Goal: Transaction & Acquisition: Purchase product/service

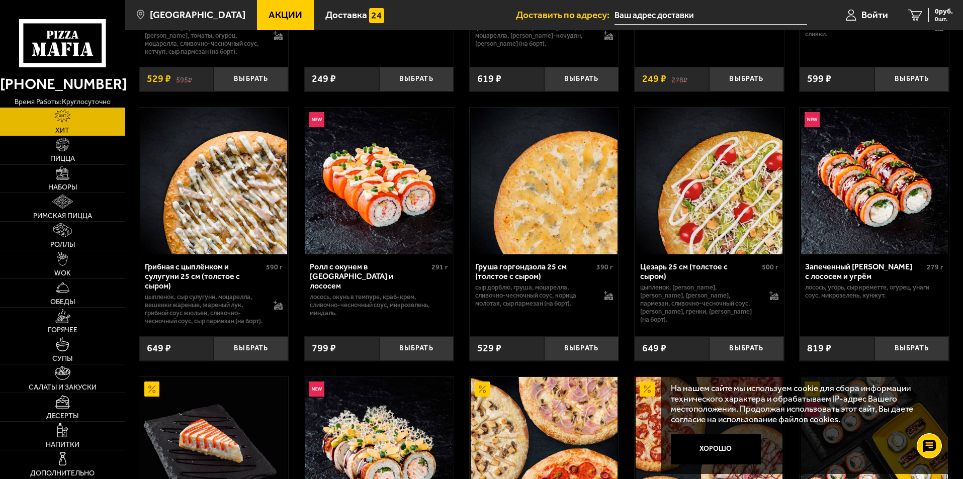
scroll to position [352, 0]
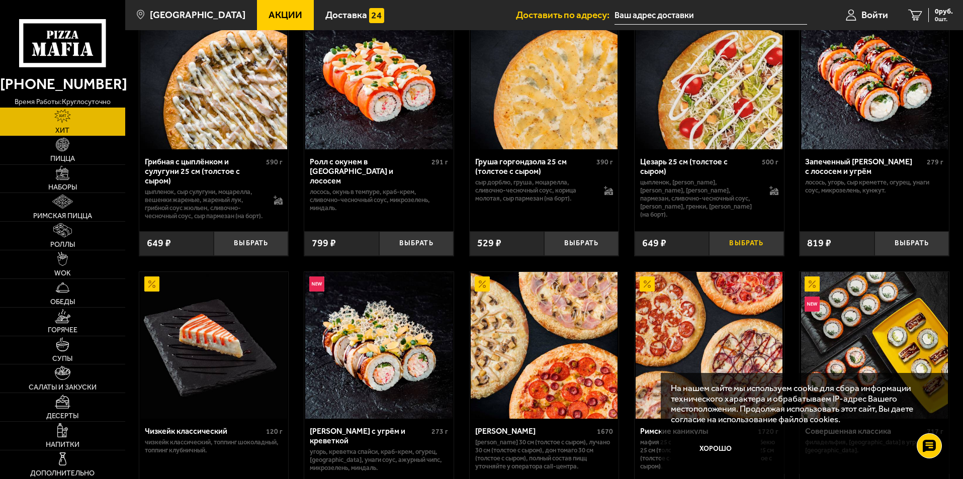
click at [739, 249] on button "Выбрать" at bounding box center [746, 243] width 74 height 25
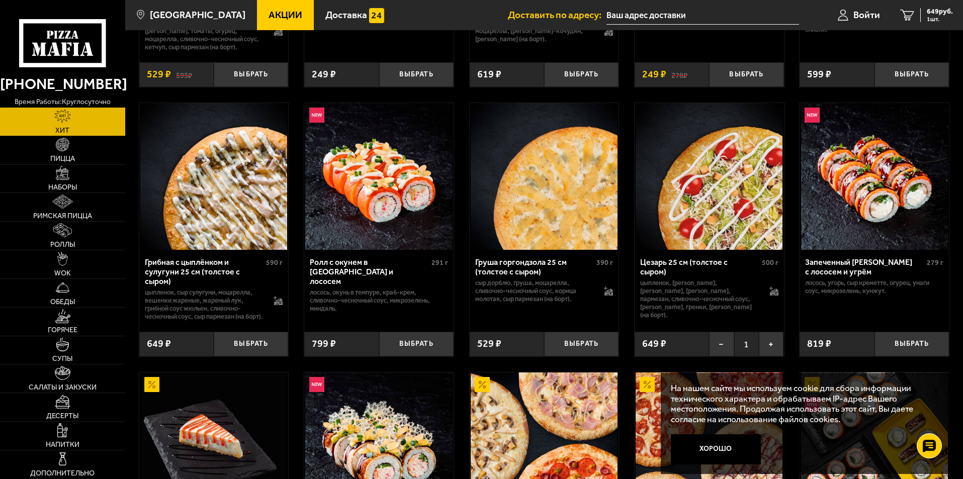
scroll to position [0, 0]
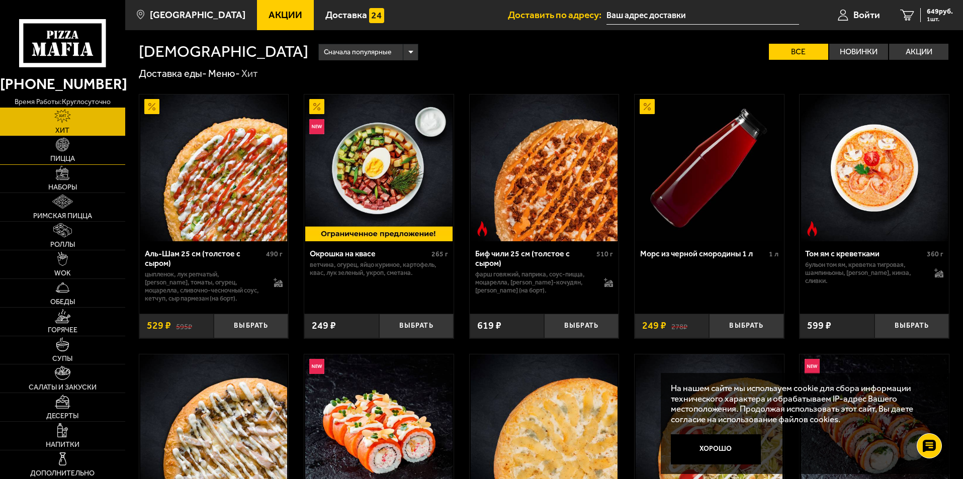
click at [71, 147] on link "Пицца" at bounding box center [62, 150] width 125 height 28
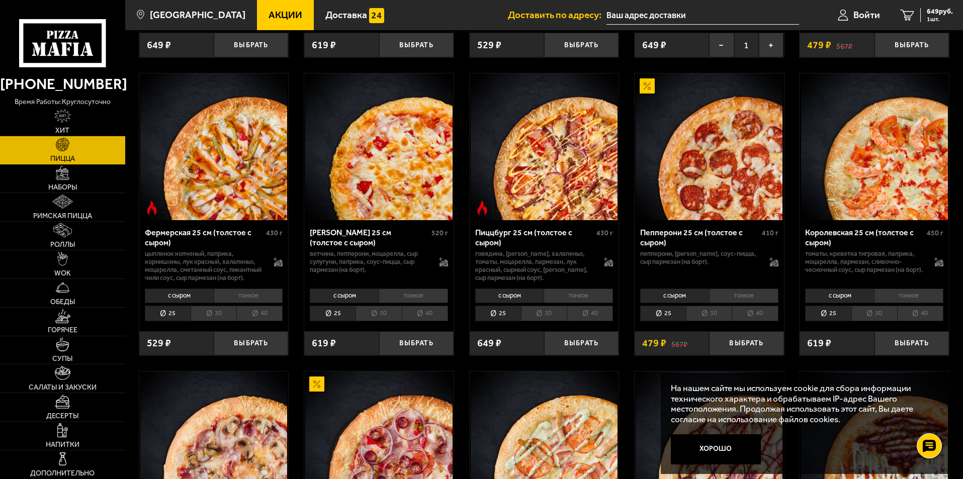
scroll to position [654, 0]
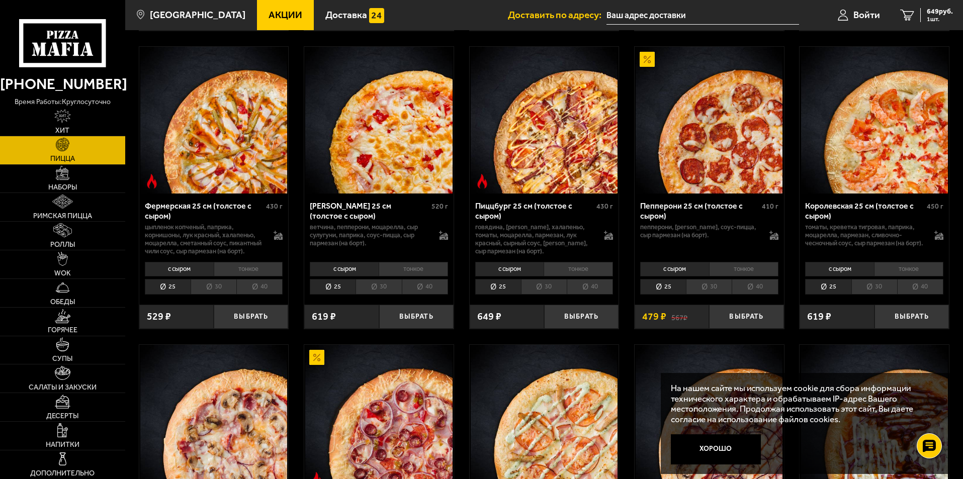
click at [714, 295] on li "30" at bounding box center [709, 287] width 46 height 16
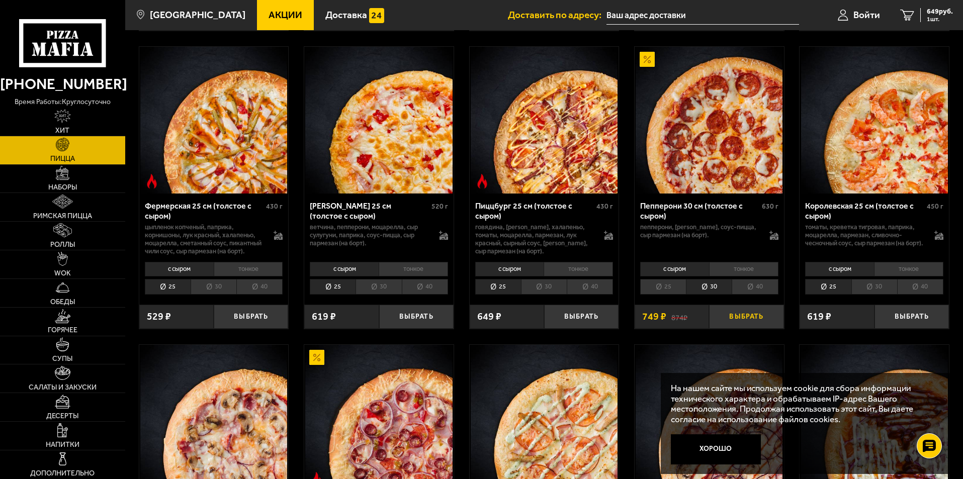
click at [747, 329] on button "Выбрать" at bounding box center [746, 317] width 74 height 25
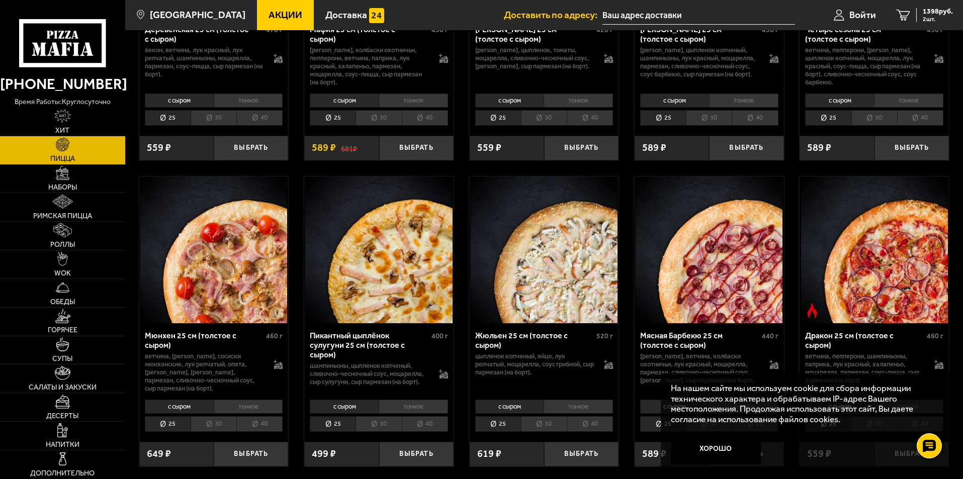
scroll to position [1257, 0]
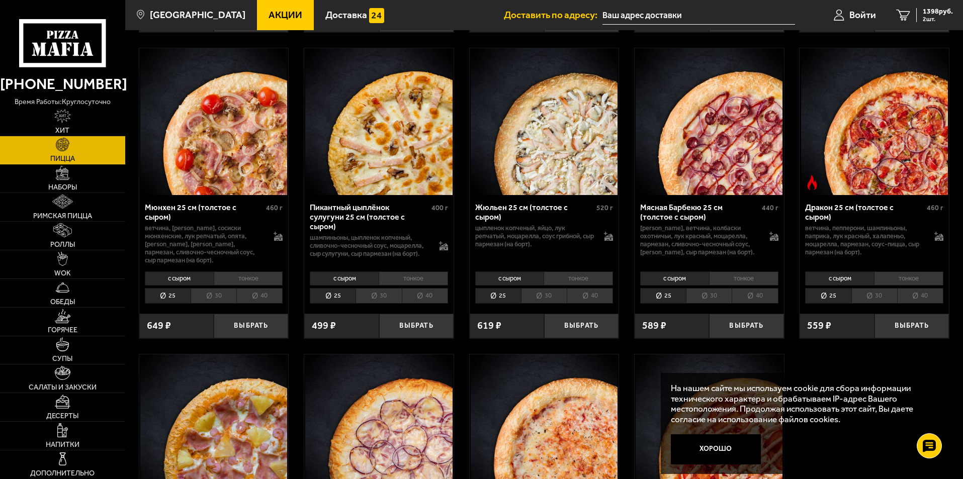
click at [722, 304] on li "30" at bounding box center [709, 296] width 46 height 16
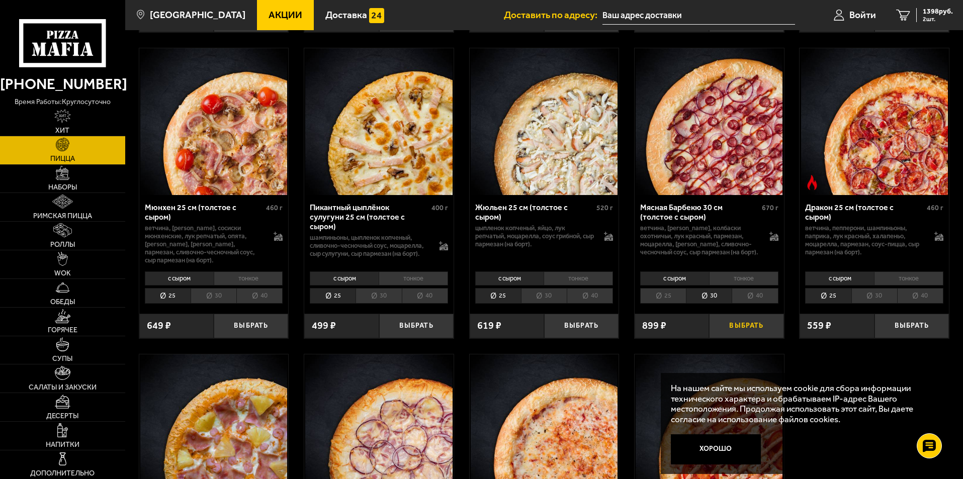
click at [757, 338] on button "Выбрать" at bounding box center [746, 326] width 74 height 25
click at [919, 18] on div "2297 руб. 3 шт." at bounding box center [934, 15] width 37 height 14
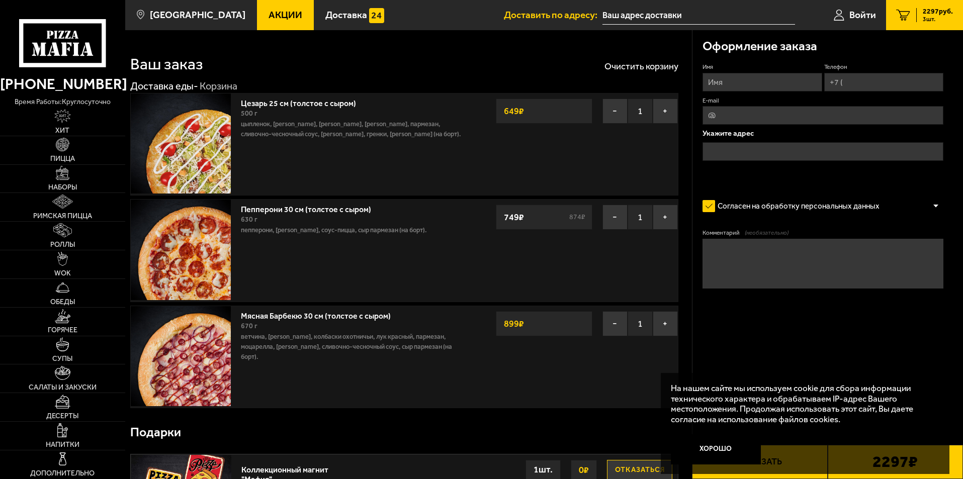
click at [732, 81] on input "Имя" at bounding box center [762, 82] width 119 height 19
type input "[PERSON_NAME]"
click at [873, 81] on input "Телефон" at bounding box center [883, 82] width 119 height 19
type input "[PHONE_NUMBER]"
click at [749, 147] on input "text" at bounding box center [823, 151] width 241 height 19
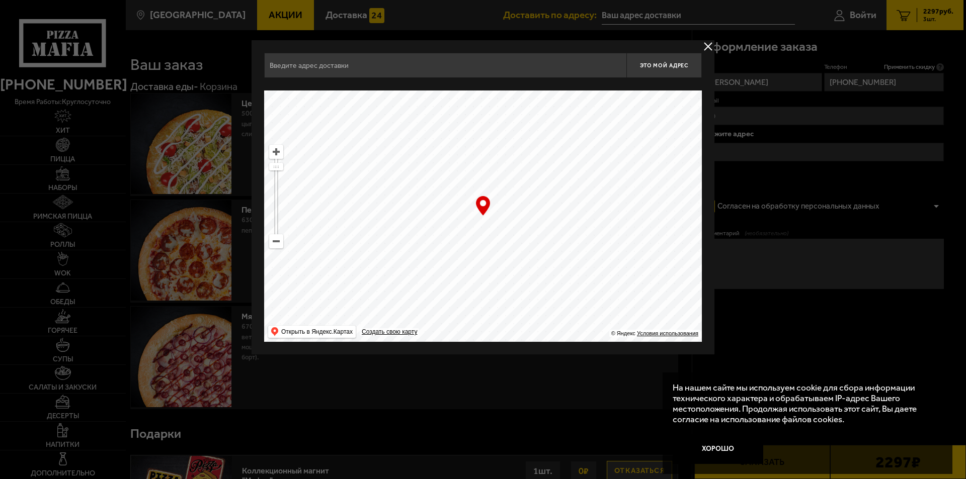
click at [348, 73] on input "text" at bounding box center [445, 65] width 362 height 25
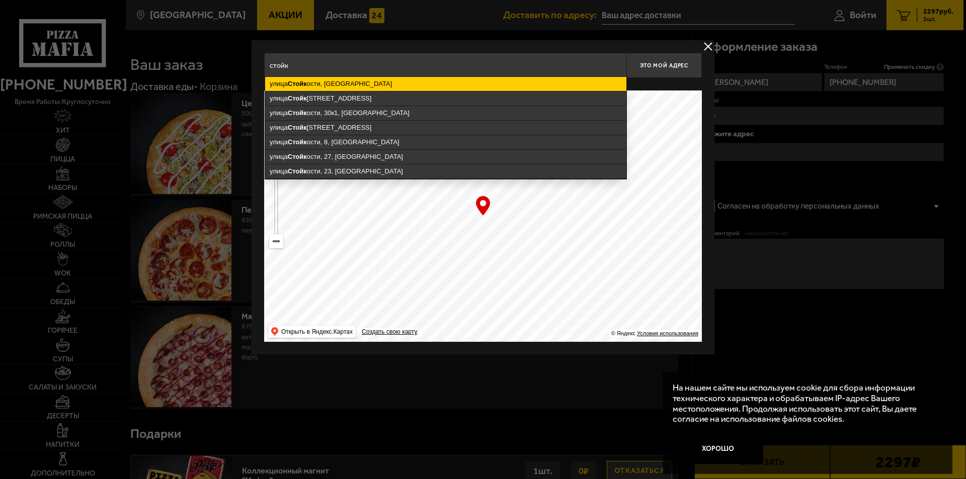
click at [359, 82] on ymaps "улица Стойк ости, [GEOGRAPHIC_DATA]" at bounding box center [445, 84] width 361 height 14
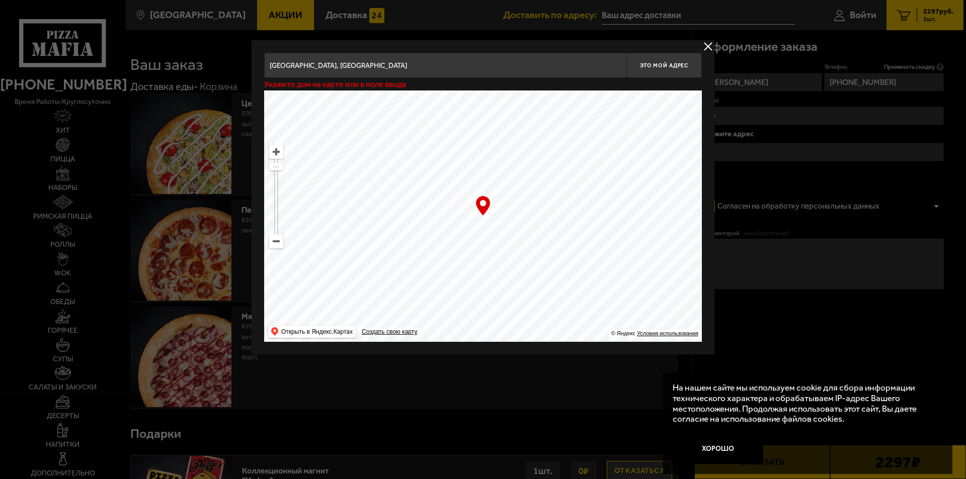
click at [398, 69] on input "[GEOGRAPHIC_DATA], [GEOGRAPHIC_DATA]" at bounding box center [445, 65] width 362 height 25
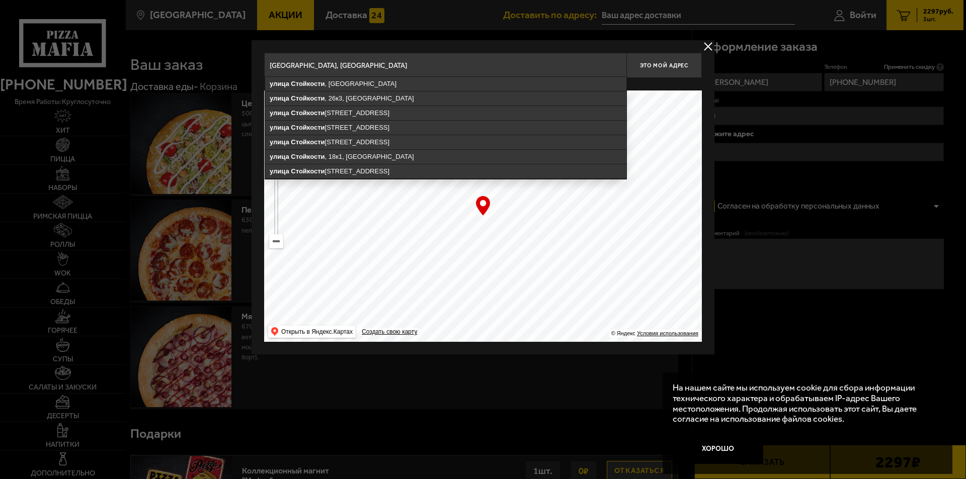
drag, startPoint x: 324, startPoint y: 64, endPoint x: 263, endPoint y: 62, distance: 61.9
click at [272, 64] on input "[GEOGRAPHIC_DATA], [GEOGRAPHIC_DATA]" at bounding box center [445, 65] width 362 height 25
drag, startPoint x: 276, startPoint y: 68, endPoint x: 260, endPoint y: 63, distance: 15.8
click at [264, 65] on div "улица Стойкости , [GEOGRAPHIC_DATA][STREET_ADDRESS], [GEOGRAPHIC_DATA][STREET_A…" at bounding box center [482, 197] width 463 height 314
click at [330, 61] on input "улица Стойкости" at bounding box center [445, 65] width 362 height 25
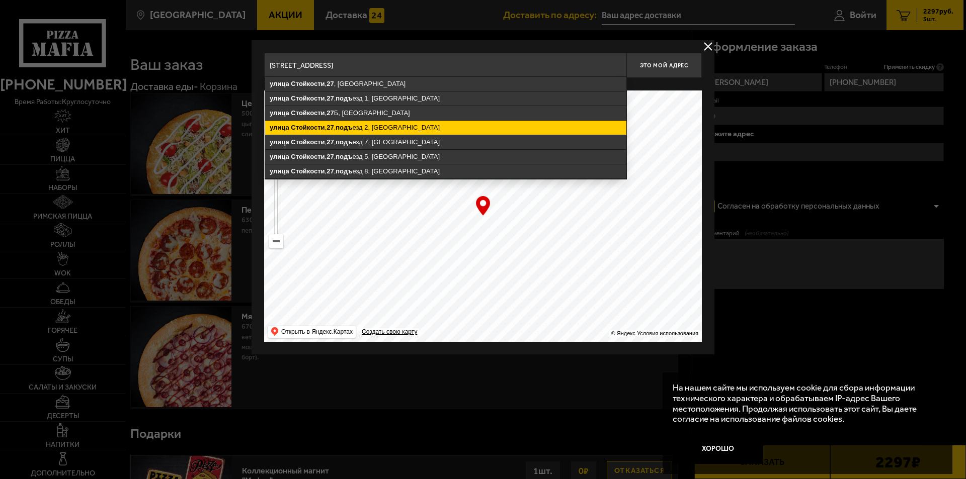
drag, startPoint x: 390, startPoint y: 126, endPoint x: 366, endPoint y: 109, distance: 29.9
click at [387, 125] on ymaps "[STREET_ADDRESS]" at bounding box center [445, 128] width 361 height 14
type input "[STREET_ADDRESS]"
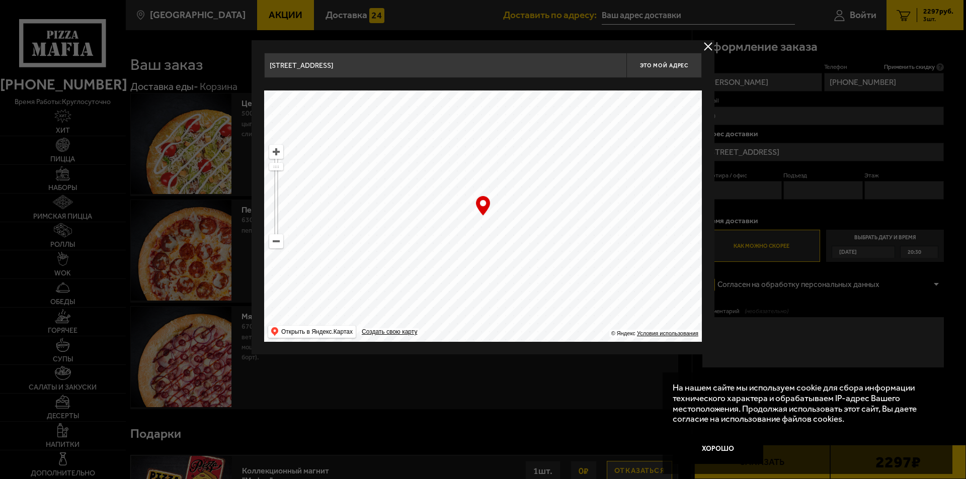
click at [442, 67] on input "[STREET_ADDRESS]" at bounding box center [445, 65] width 362 height 25
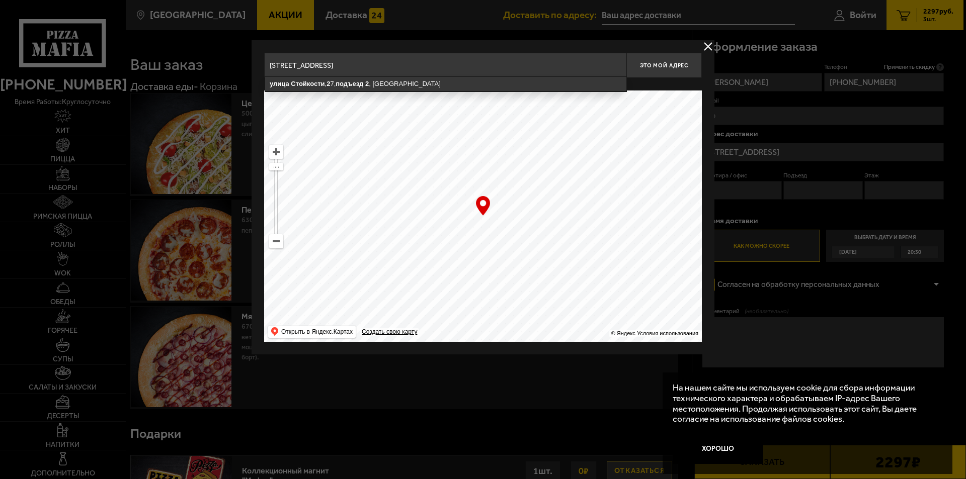
click at [509, 219] on ymaps at bounding box center [483, 216] width 438 height 251
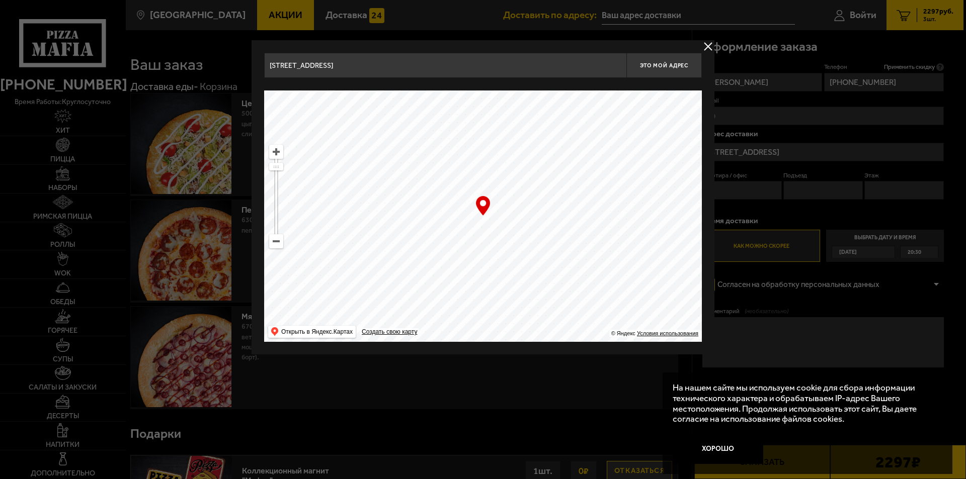
click at [486, 205] on div "… © Яндекс Условия использования Открыть в Яндекс.Картах Создать свою карту" at bounding box center [483, 216] width 438 height 251
click at [486, 204] on div "… © Яндекс Условия использования Открыть в Яндекс.Картах Создать свою карту" at bounding box center [483, 216] width 438 height 251
click at [280, 158] on ymaps at bounding box center [276, 152] width 14 height 14
click at [287, 156] on ymaps at bounding box center [483, 216] width 438 height 251
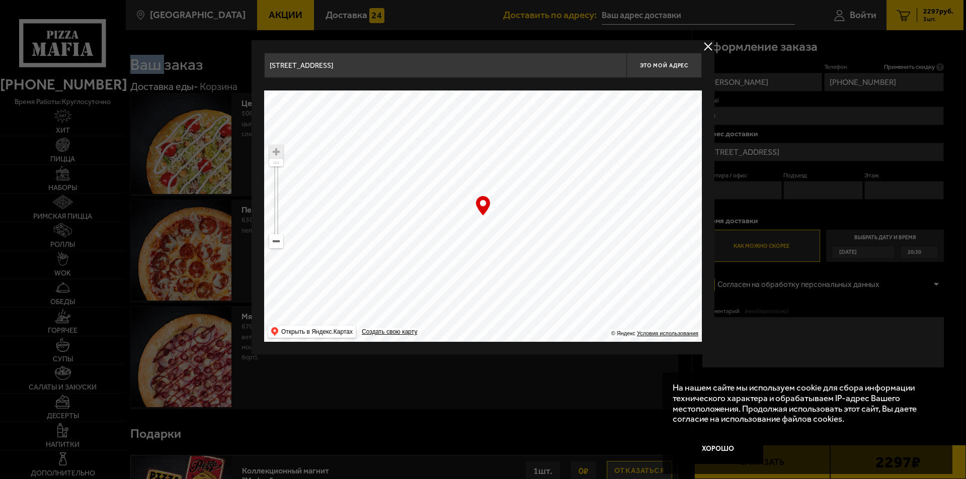
drag, startPoint x: 524, startPoint y: 257, endPoint x: 491, endPoint y: 242, distance: 35.5
click at [493, 246] on ymaps at bounding box center [483, 216] width 438 height 251
type input "[STREET_ADDRESS][PERSON_NAME]"
drag, startPoint x: 418, startPoint y: 208, endPoint x: 493, endPoint y: 213, distance: 75.6
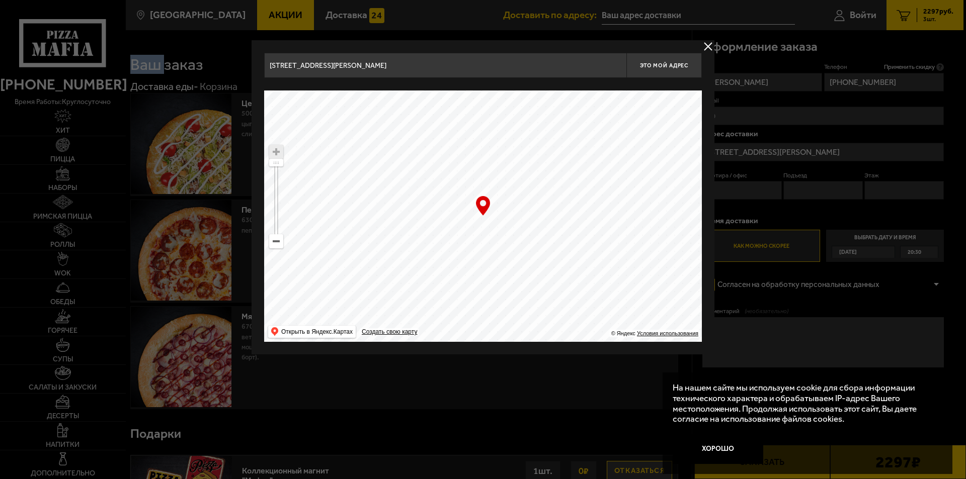
click at [518, 231] on ymaps at bounding box center [483, 216] width 438 height 251
click at [395, 168] on ymaps at bounding box center [483, 216] width 438 height 251
type input "[STREET_ADDRESS]"
click at [392, 165] on ymaps at bounding box center [483, 216] width 438 height 251
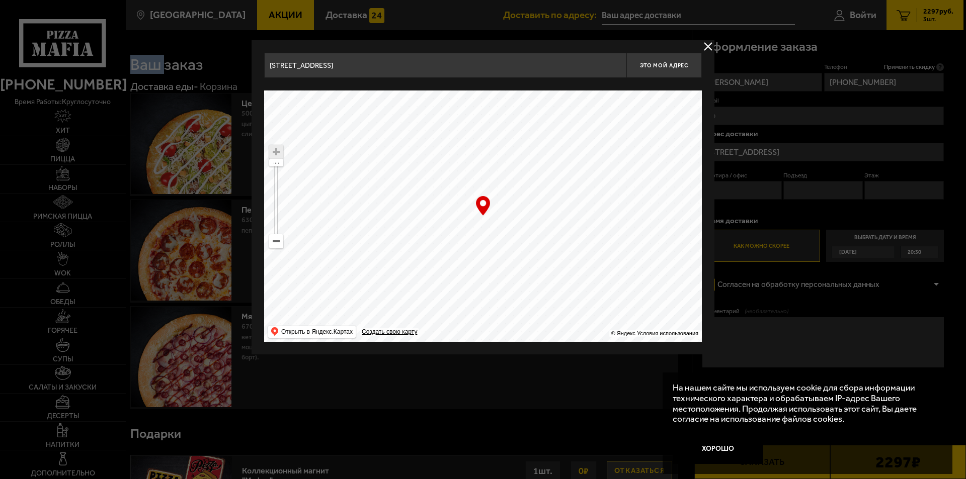
click at [391, 165] on ymaps at bounding box center [483, 216] width 438 height 251
drag, startPoint x: 396, startPoint y: 167, endPoint x: 506, endPoint y: 233, distance: 128.3
click at [430, 198] on ymaps at bounding box center [483, 216] width 438 height 251
click at [461, 229] on ymaps at bounding box center [483, 216] width 438 height 251
click at [463, 229] on ymaps at bounding box center [483, 216] width 438 height 251
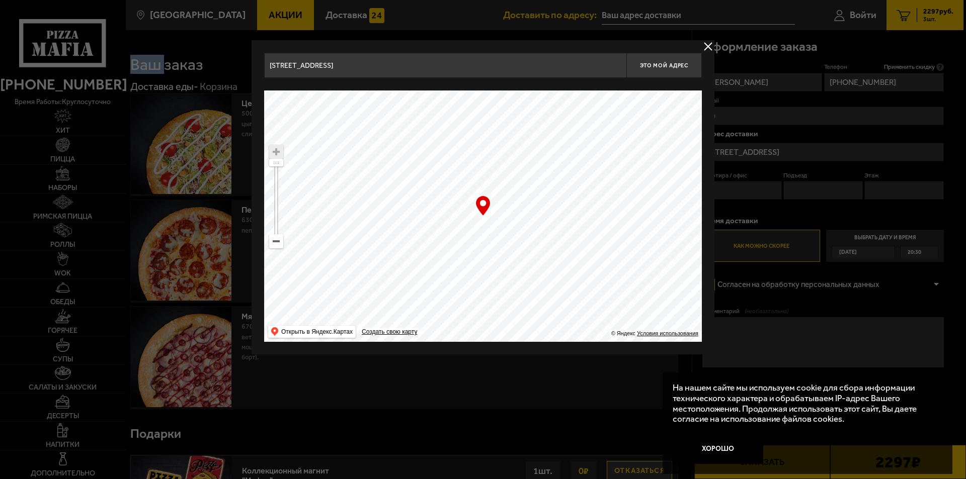
click at [472, 229] on ymaps at bounding box center [483, 216] width 438 height 251
drag, startPoint x: 450, startPoint y: 228, endPoint x: 460, endPoint y: 227, distance: 10.1
click at [451, 228] on ymaps at bounding box center [483, 216] width 438 height 251
click at [459, 227] on ymaps at bounding box center [483, 216] width 438 height 251
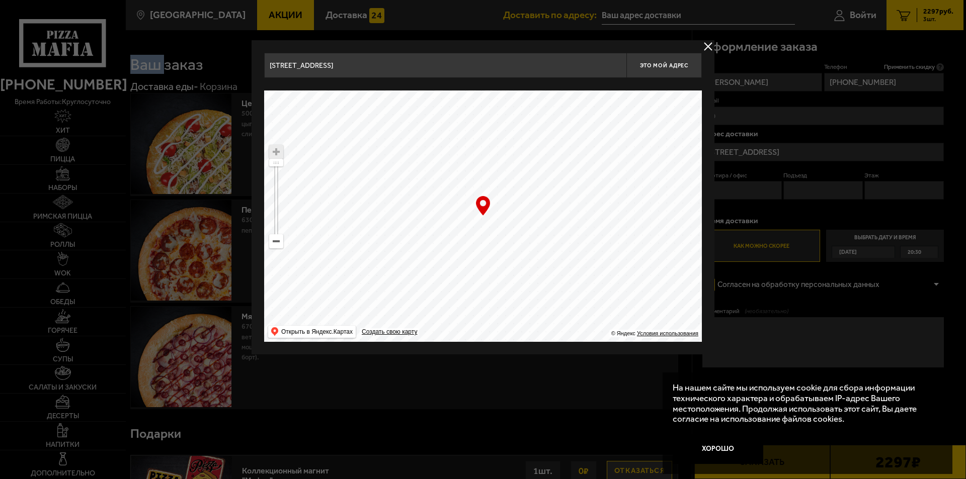
type input "[STREET_ADDRESS]"
drag, startPoint x: 545, startPoint y: 225, endPoint x: 463, endPoint y: 225, distance: 81.5
click at [464, 225] on ymaps at bounding box center [483, 216] width 438 height 251
click at [376, 69] on input "[STREET_ADDRESS]" at bounding box center [445, 65] width 362 height 25
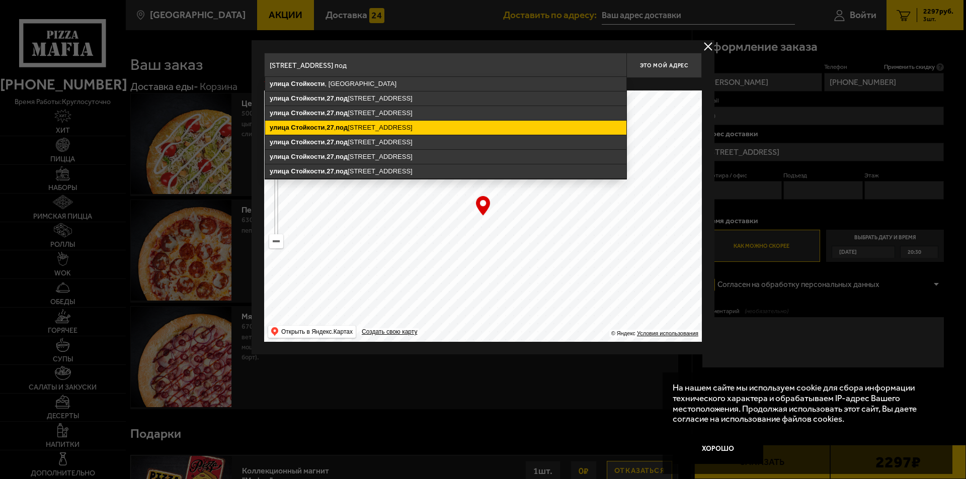
click at [373, 123] on ymaps "[STREET_ADDRESS]" at bounding box center [445, 128] width 361 height 14
type input "[STREET_ADDRESS]"
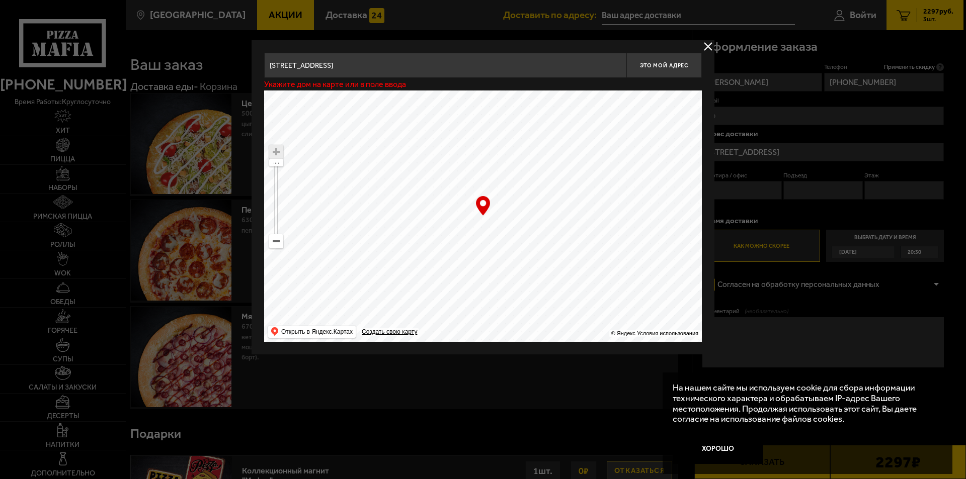
type input "[STREET_ADDRESS]"
click at [440, 62] on input "[STREET_ADDRESS]" at bounding box center [445, 65] width 362 height 25
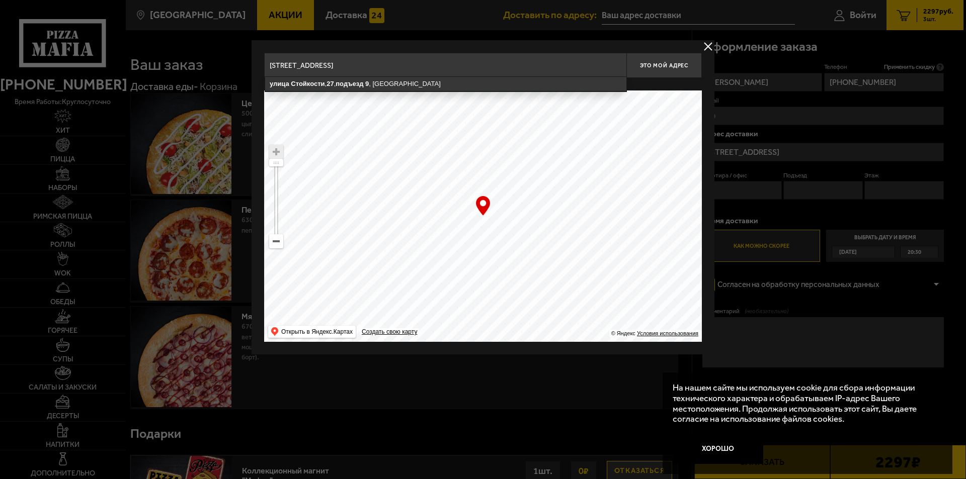
drag, startPoint x: 439, startPoint y: 62, endPoint x: 428, endPoint y: 62, distance: 11.1
click at [428, 62] on input "[STREET_ADDRESS]" at bounding box center [445, 65] width 362 height 25
drag, startPoint x: 327, startPoint y: 65, endPoint x: 221, endPoint y: 69, distance: 106.2
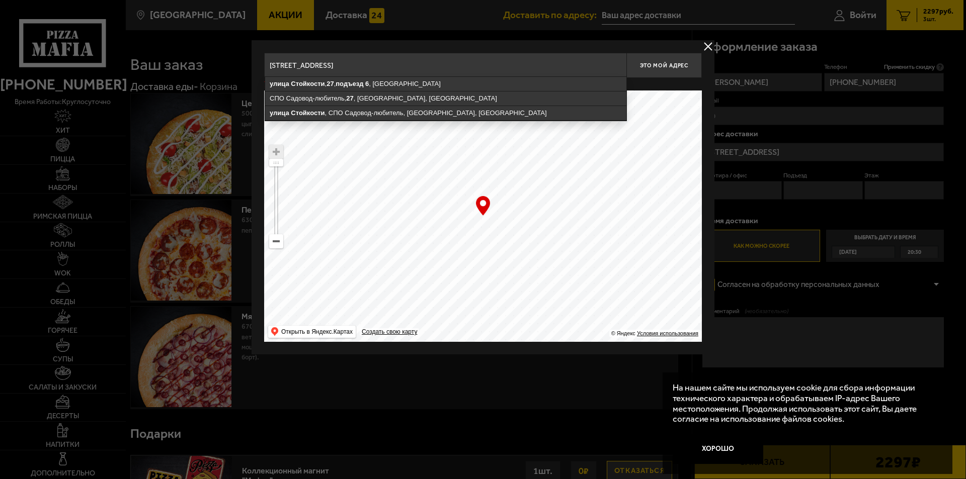
type input "[STREET_ADDRESS]"
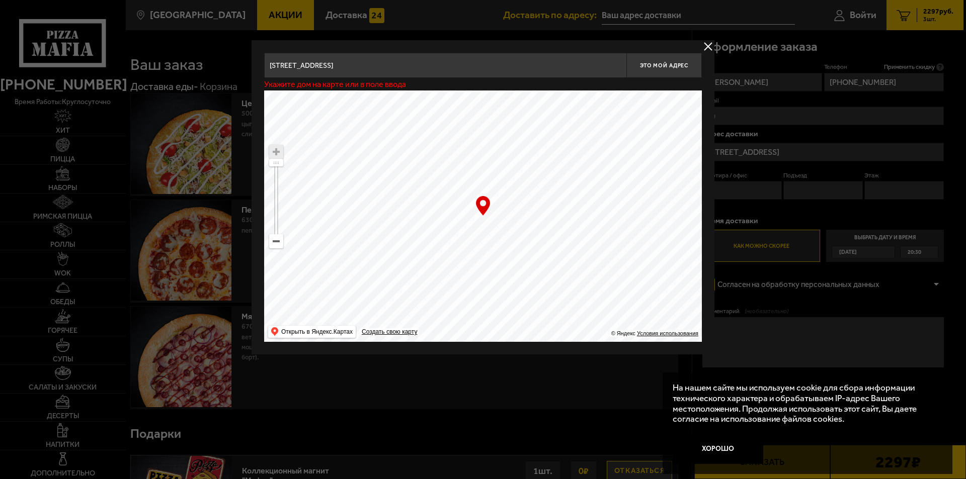
drag, startPoint x: 552, startPoint y: 212, endPoint x: 498, endPoint y: 220, distance: 55.0
click at [498, 220] on ymaps at bounding box center [483, 216] width 438 height 251
type input "[STREET_ADDRESS]"
click at [480, 223] on ymaps at bounding box center [483, 216] width 438 height 251
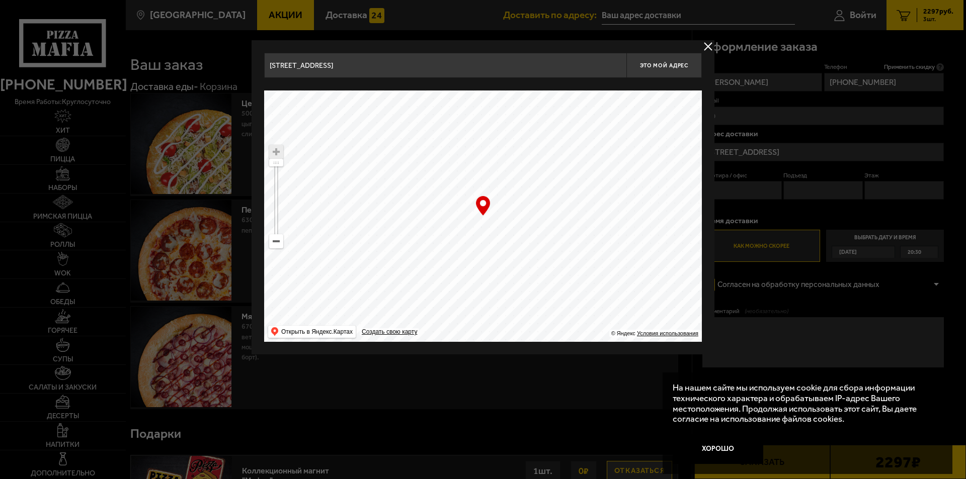
click at [480, 223] on ymaps at bounding box center [483, 216] width 438 height 251
click at [276, 149] on ymaps at bounding box center [276, 151] width 13 height 13
drag, startPoint x: 278, startPoint y: 149, endPoint x: 416, endPoint y: 193, distance: 145.5
click at [369, 179] on ymaps "… © Яндекс Условия использования Открыть в Яндекс.Картах Создать свою карту" at bounding box center [483, 216] width 438 height 251
drag, startPoint x: 505, startPoint y: 220, endPoint x: 508, endPoint y: 229, distance: 9.4
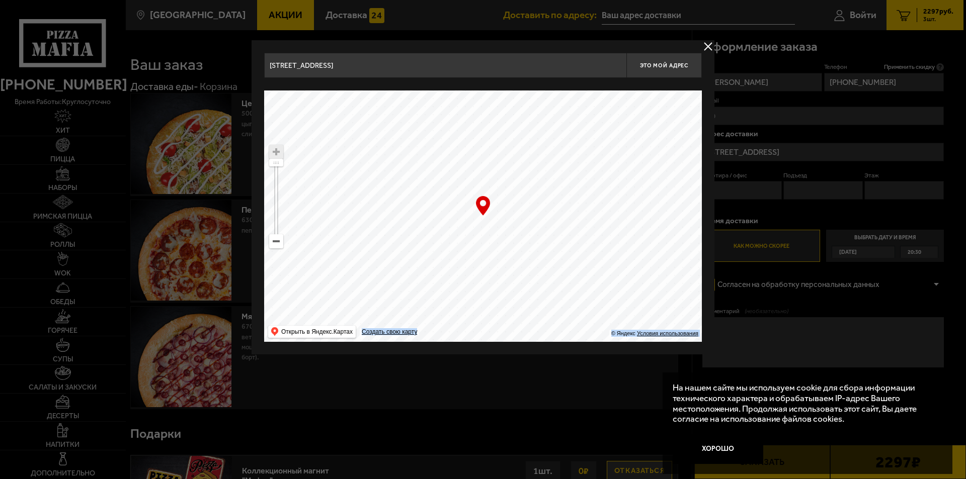
click at [508, 229] on ymaps at bounding box center [483, 216] width 438 height 251
click at [347, 59] on input "[STREET_ADDRESS]" at bounding box center [445, 65] width 362 height 25
click at [503, 209] on ymaps at bounding box center [483, 216] width 438 height 251
click at [448, 69] on input "[STREET_ADDRESS]" at bounding box center [445, 65] width 362 height 25
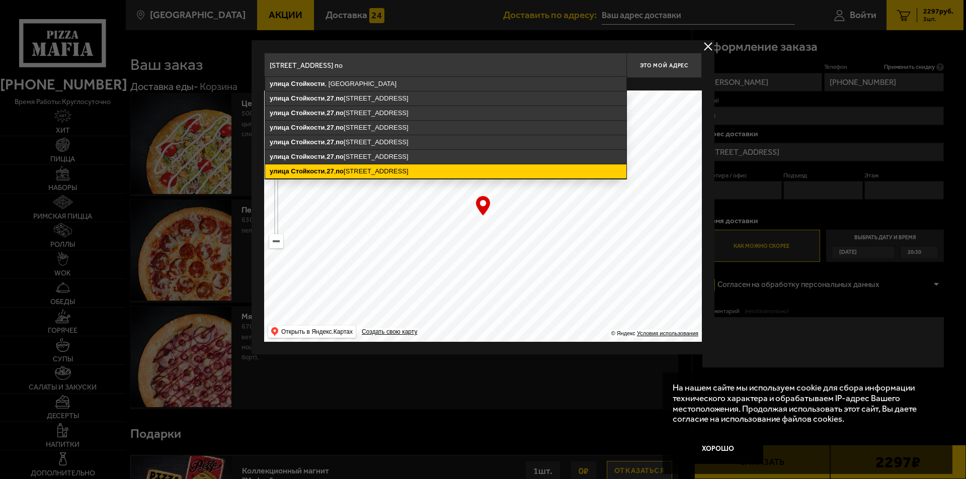
click at [420, 170] on ymaps "[STREET_ADDRESS]" at bounding box center [445, 171] width 361 height 14
type input "[STREET_ADDRESS]"
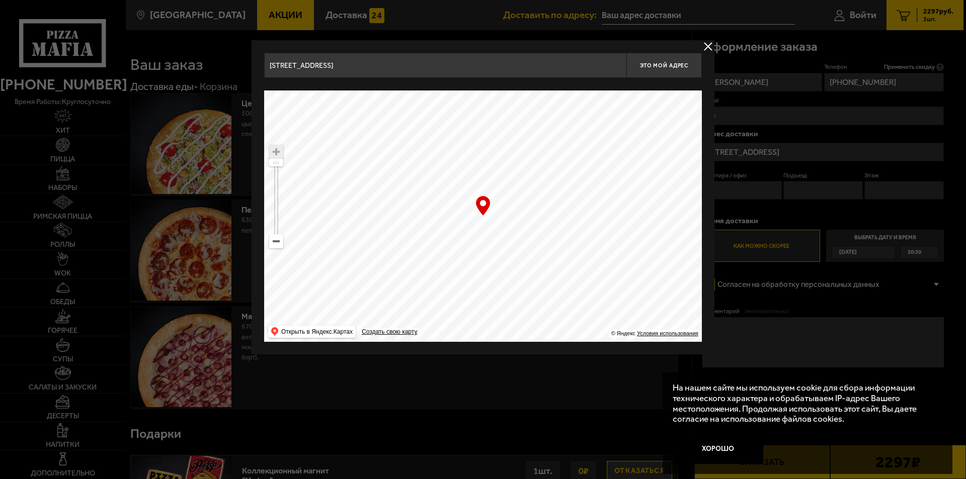
click at [441, 62] on input "[STREET_ADDRESS]" at bounding box center [445, 65] width 362 height 25
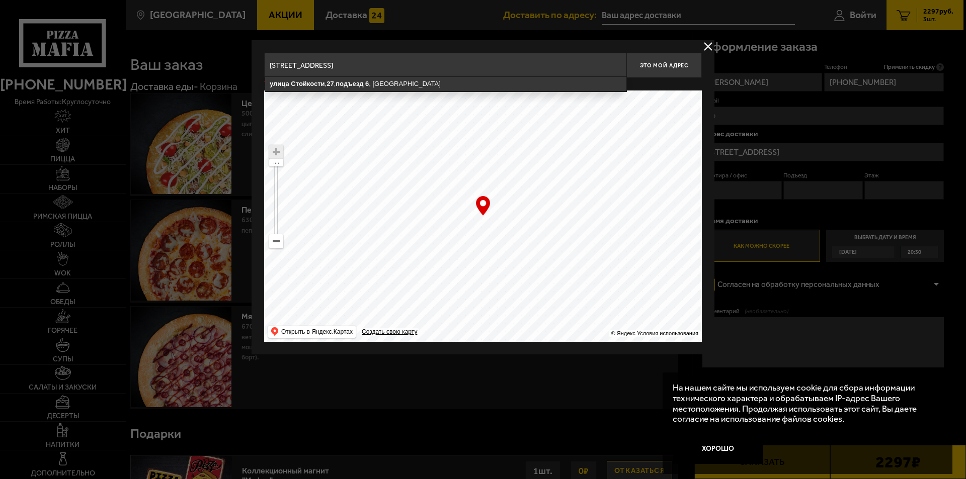
type input "[STREET_ADDRESS]"
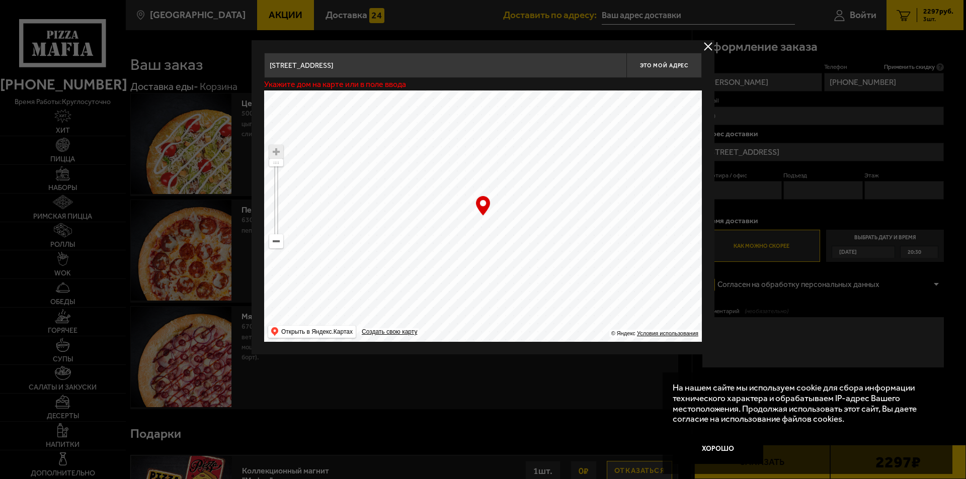
click at [657, 129] on ymaps at bounding box center [483, 216] width 438 height 251
click at [747, 120] on div at bounding box center [483, 239] width 966 height 479
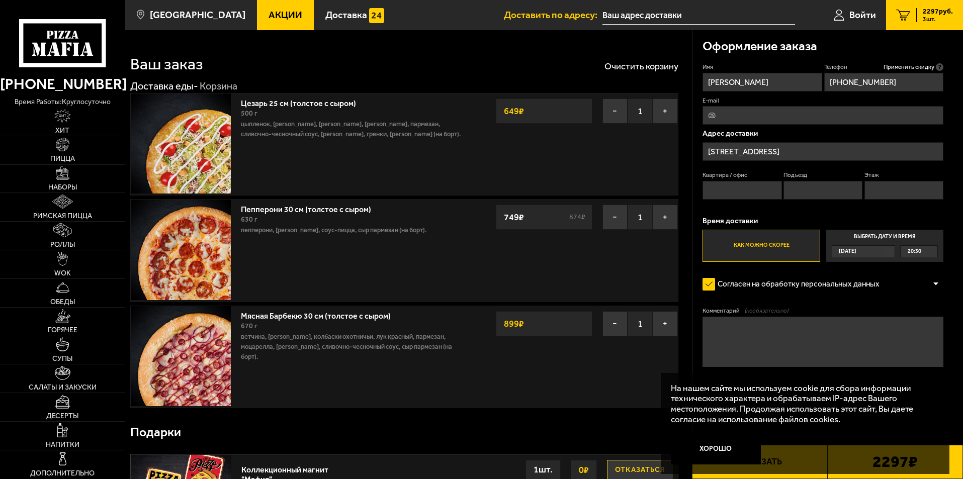
click at [716, 186] on input "Квартира / офис" at bounding box center [742, 190] width 79 height 19
type input "204"
click at [802, 184] on input "Подъезд" at bounding box center [822, 190] width 79 height 19
type input "6"
click at [876, 188] on input "Этаж" at bounding box center [903, 190] width 79 height 19
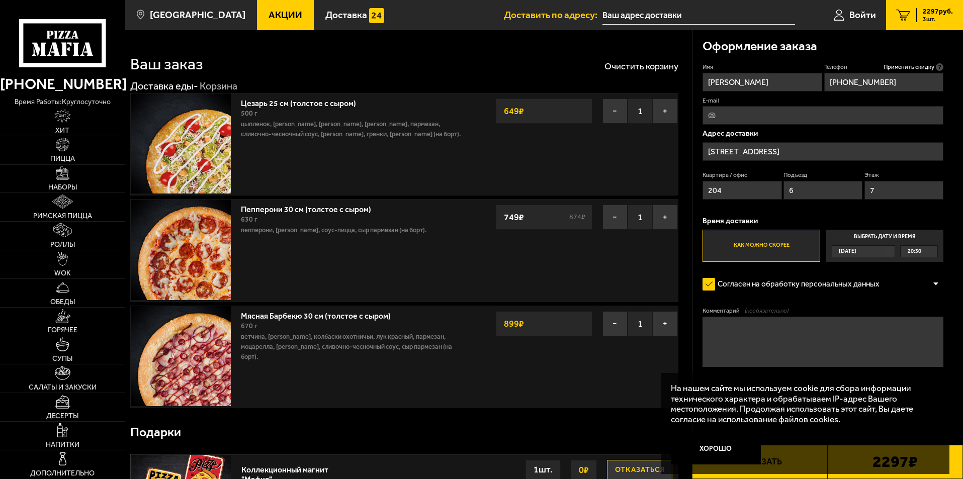
type input "7"
click at [824, 153] on input "[STREET_ADDRESS]" at bounding box center [823, 151] width 241 height 19
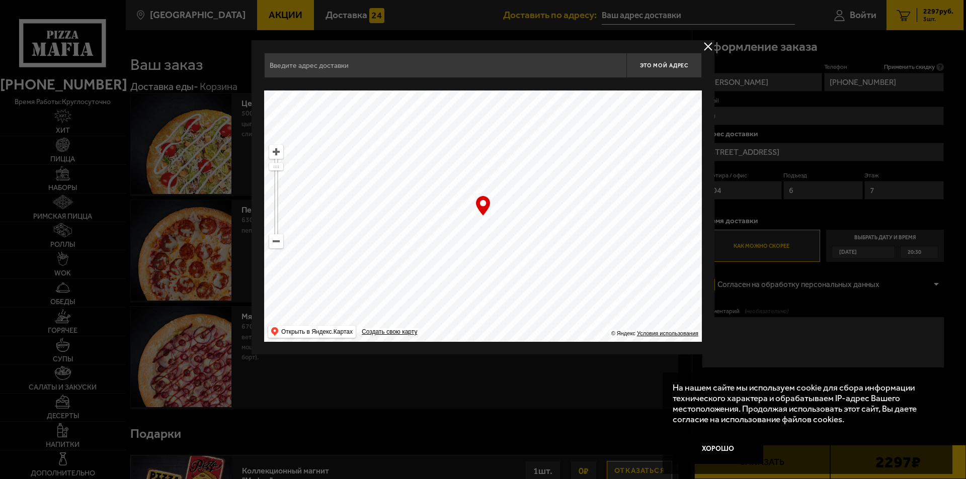
drag, startPoint x: 784, startPoint y: 199, endPoint x: 832, endPoint y: 167, distance: 57.3
click at [785, 199] on div at bounding box center [483, 239] width 966 height 479
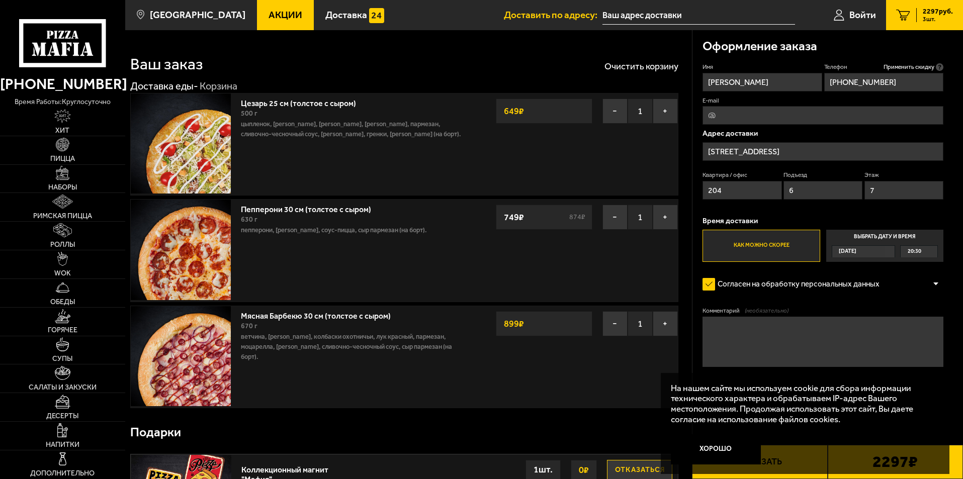
click at [824, 148] on input "[STREET_ADDRESS]" at bounding box center [823, 151] width 241 height 19
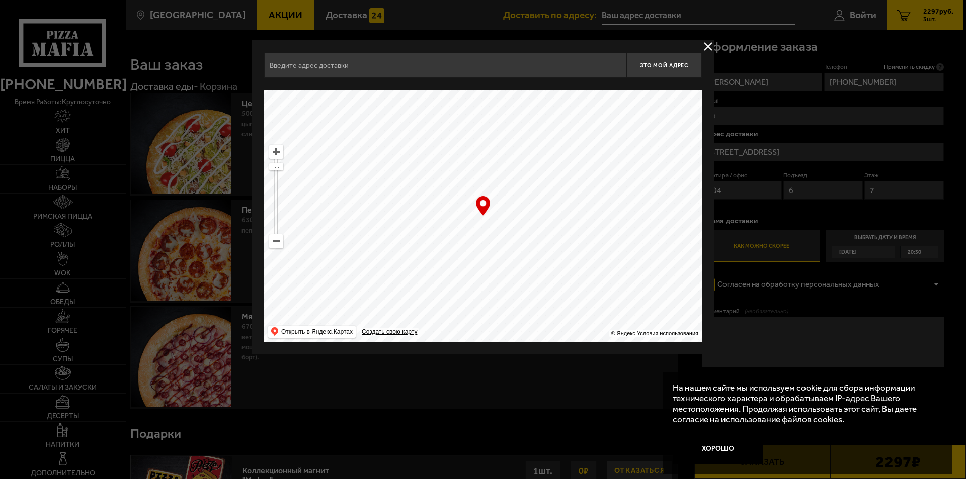
click at [824, 148] on div at bounding box center [483, 239] width 966 height 479
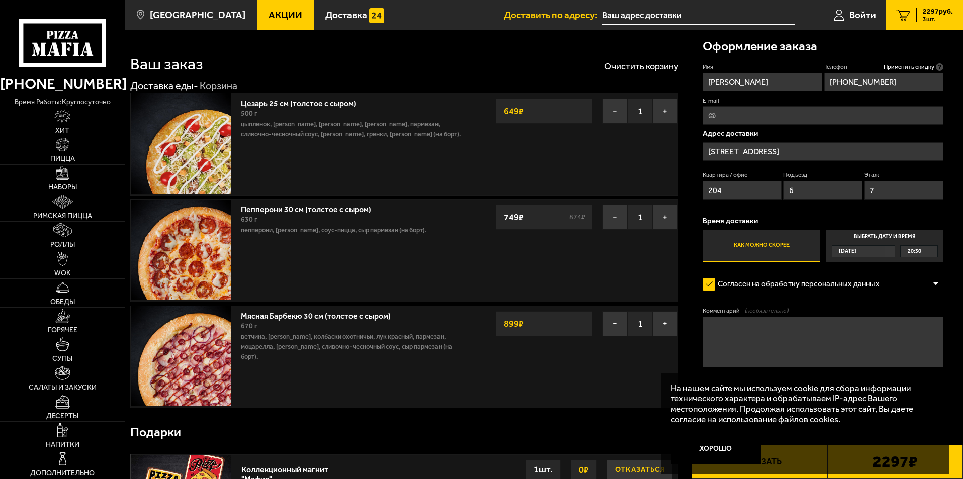
click at [824, 147] on input "[STREET_ADDRESS]" at bounding box center [823, 151] width 241 height 19
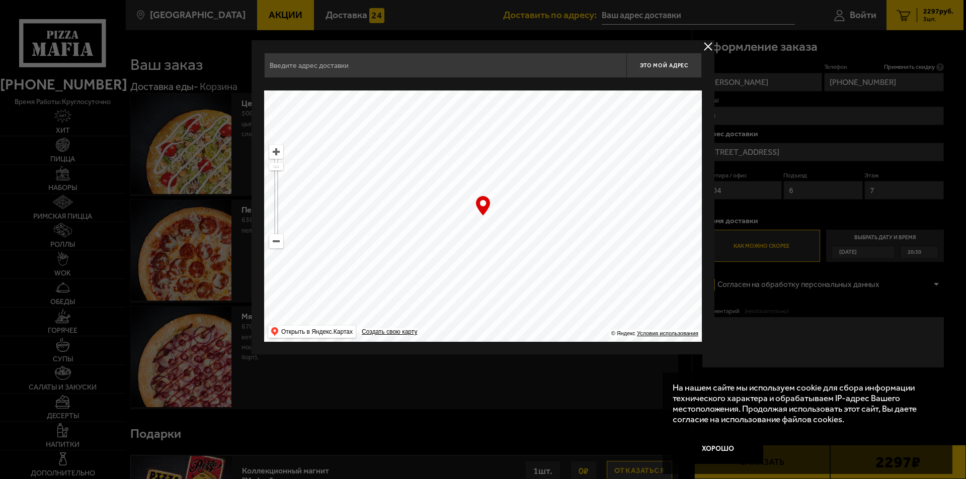
click at [824, 147] on div at bounding box center [483, 239] width 966 height 479
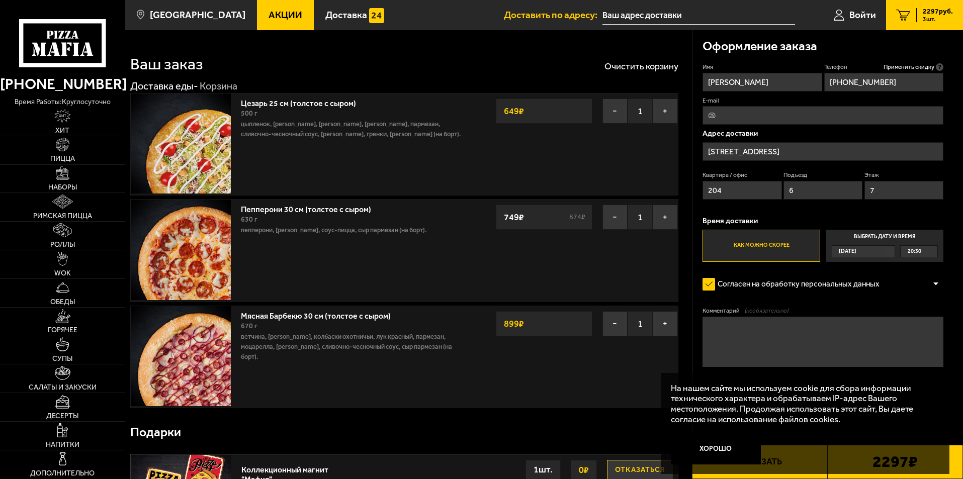
click at [828, 147] on input "[STREET_ADDRESS]" at bounding box center [823, 151] width 241 height 19
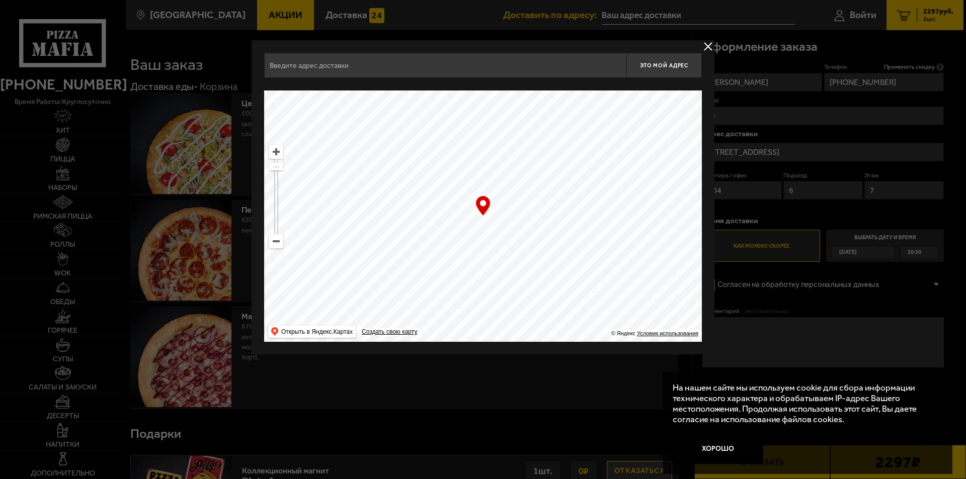
click at [454, 53] on input "text" at bounding box center [445, 65] width 362 height 25
click at [445, 70] on input "text" at bounding box center [445, 65] width 362 height 25
type input "с"
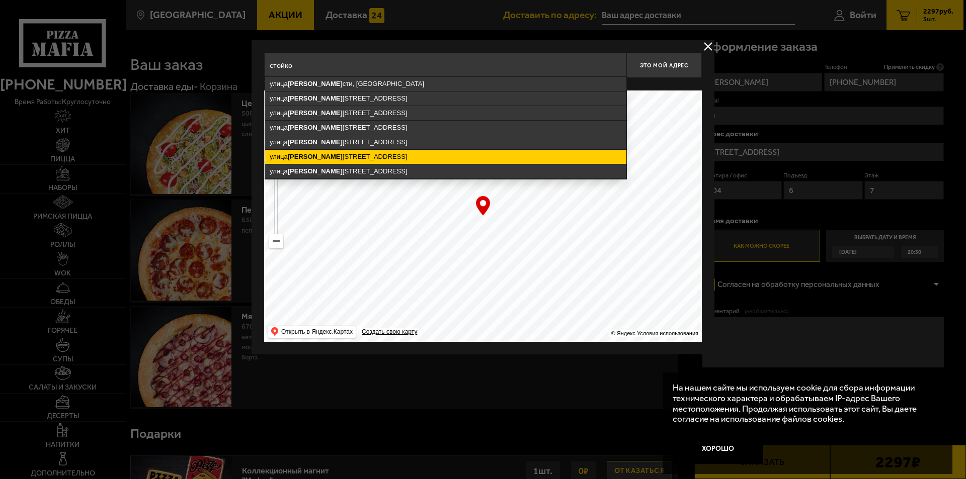
click at [361, 153] on ymaps "[STREET_ADDRESS]" at bounding box center [445, 157] width 361 height 14
type input "[STREET_ADDRESS]"
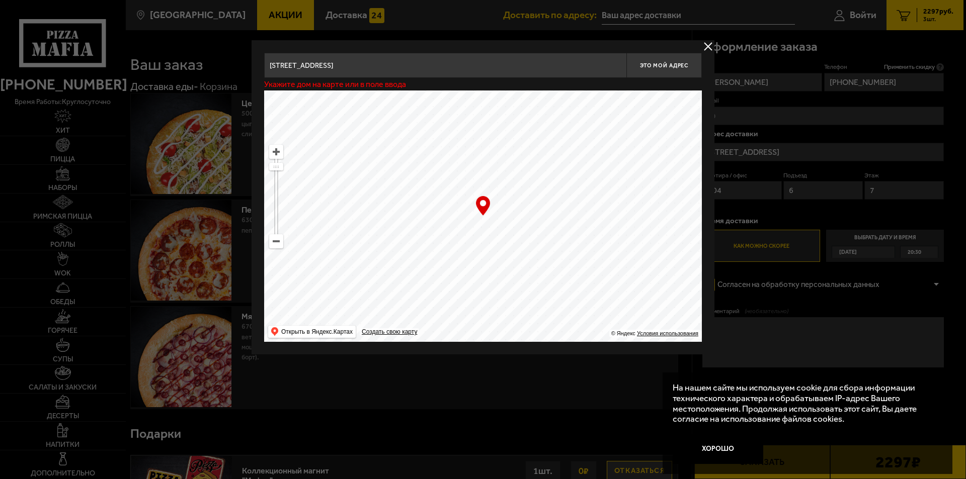
type input "[STREET_ADDRESS]"
click at [405, 55] on input "[STREET_ADDRESS]" at bounding box center [445, 65] width 362 height 25
click at [836, 161] on div at bounding box center [483, 239] width 966 height 479
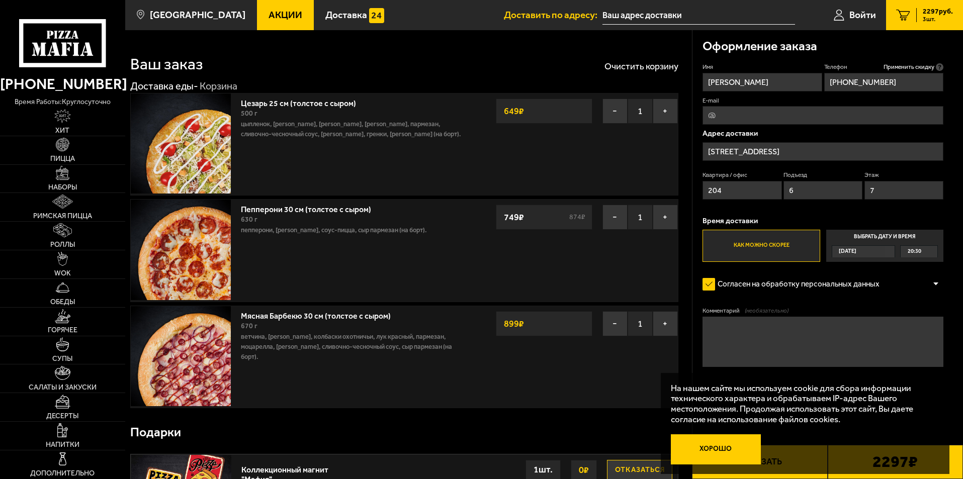
click at [728, 456] on button "Хорошо" at bounding box center [716, 449] width 91 height 30
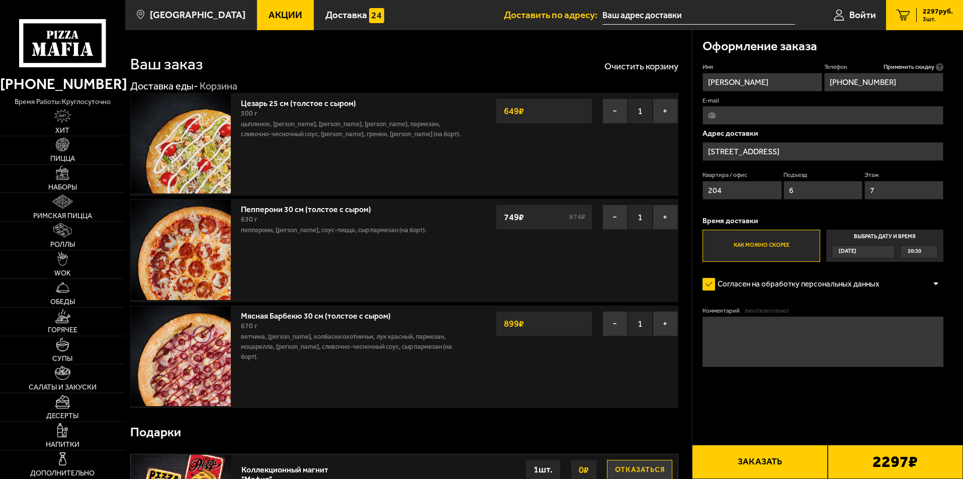
click at [876, 460] on b "2297 ₽" at bounding box center [895, 462] width 45 height 16
click at [760, 458] on button "Заказать" at bounding box center [759, 462] width 135 height 34
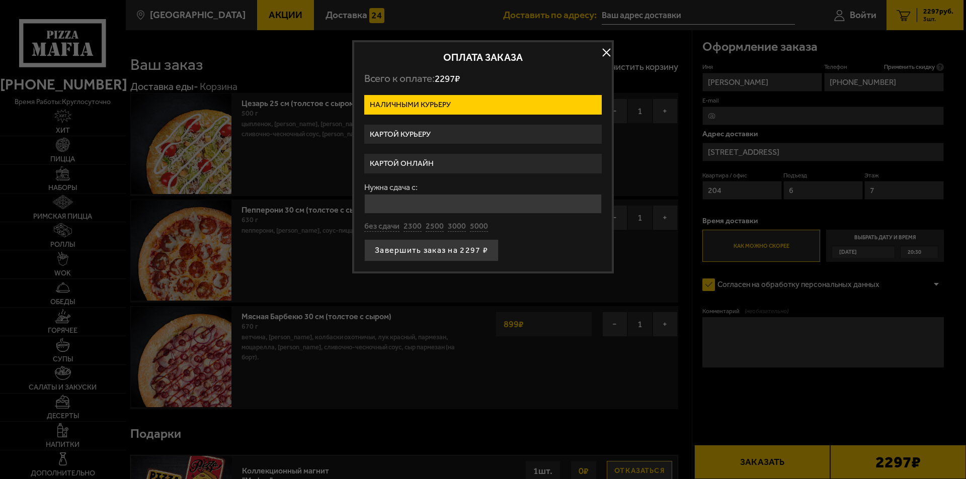
click at [460, 135] on label "Картой курьеру" at bounding box center [482, 135] width 237 height 20
click at [0, 0] on input "Картой курьеру" at bounding box center [0, 0] width 0 height 0
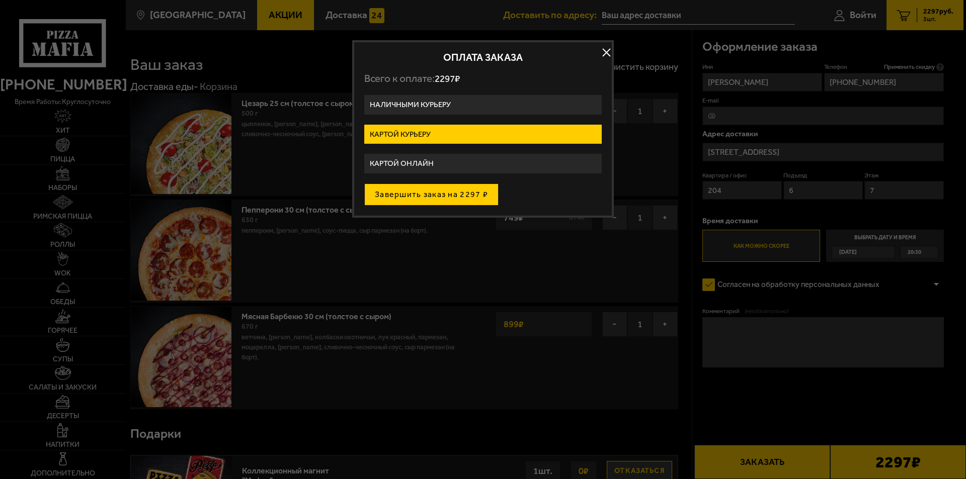
click at [481, 191] on button "Завершить заказ на 2297 ₽" at bounding box center [431, 195] width 134 height 22
